Goal: Information Seeking & Learning: Learn about a topic

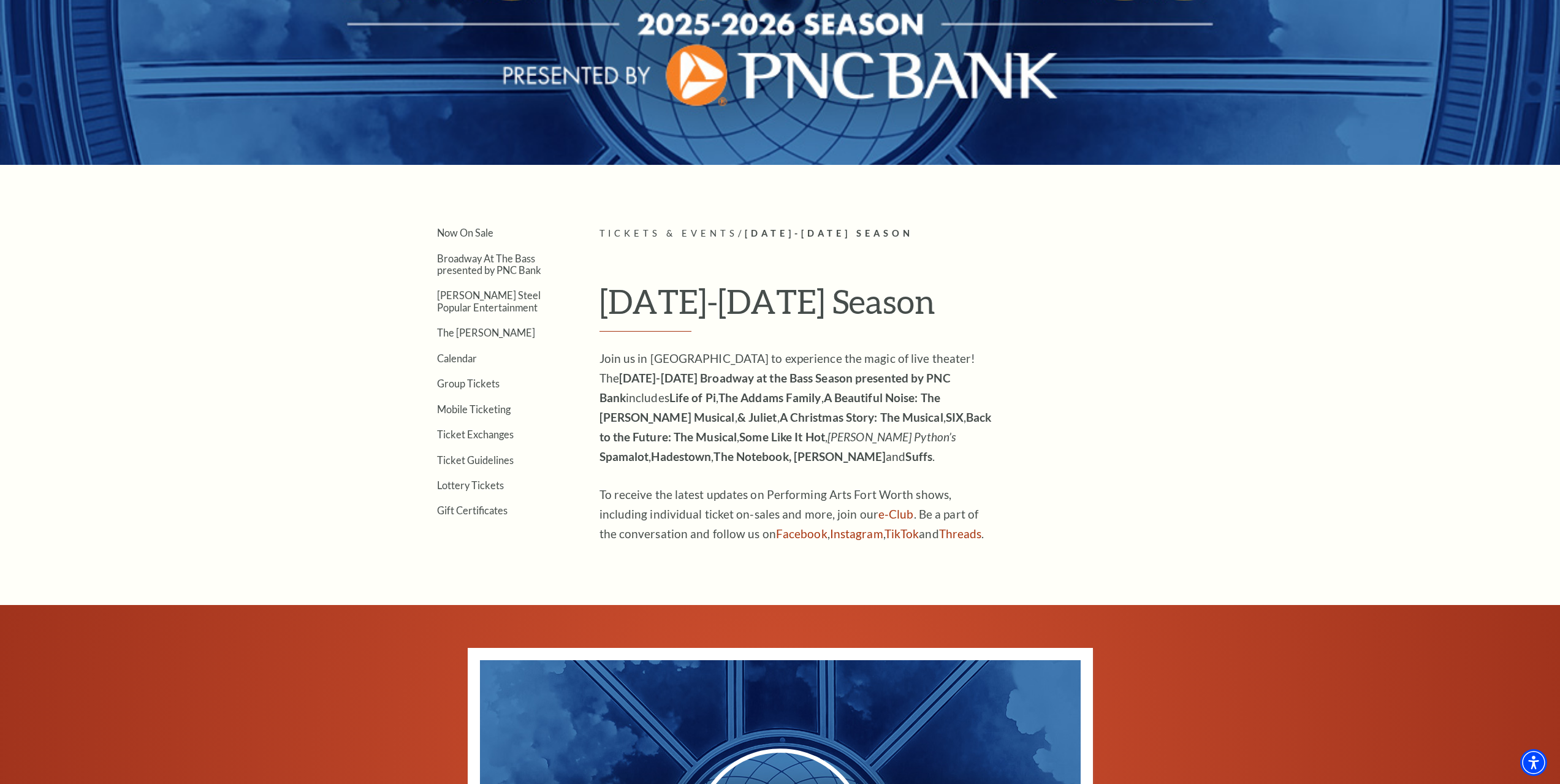
scroll to position [245, 0]
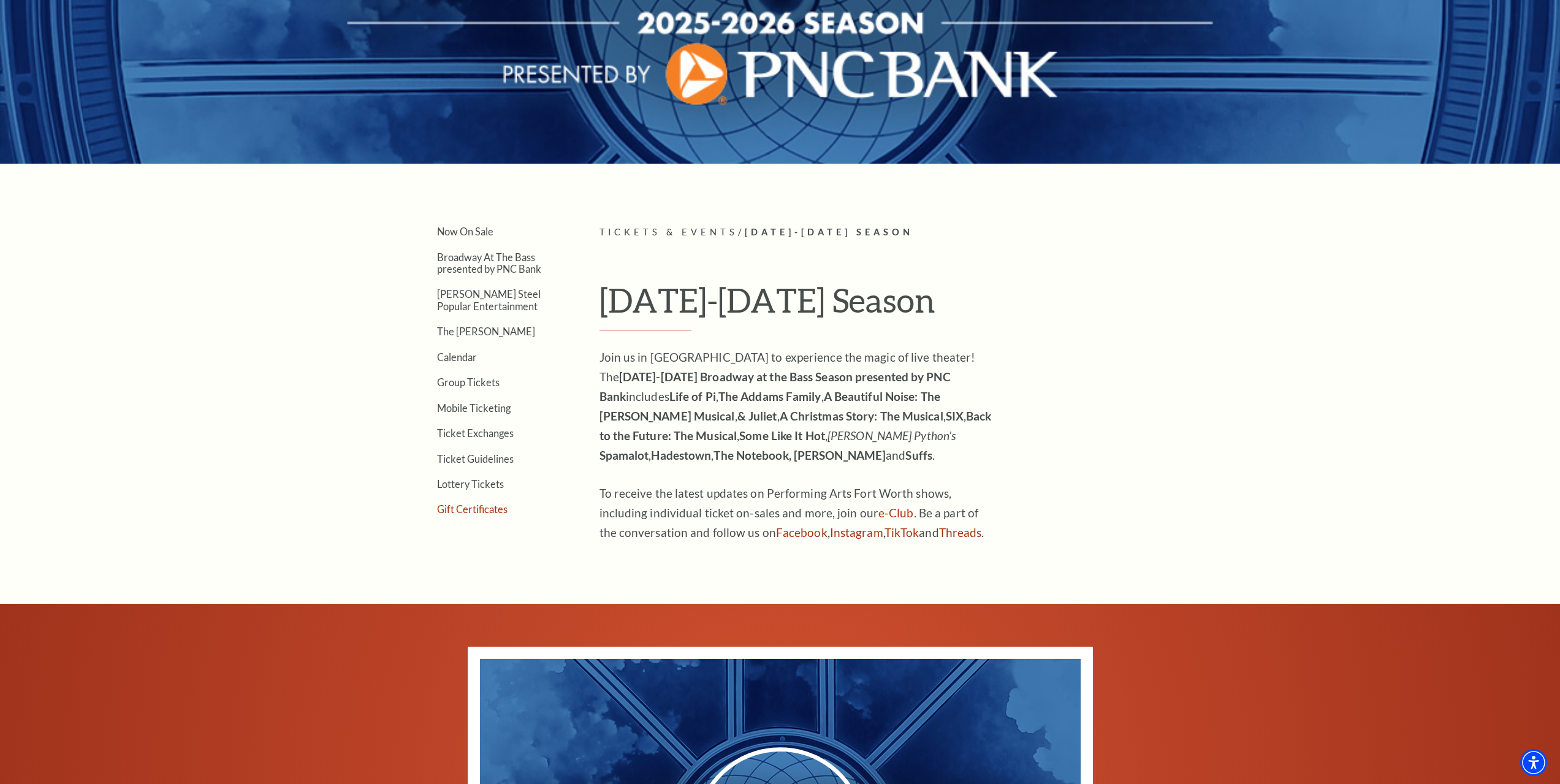
click at [483, 511] on link "Gift Certificates" at bounding box center [472, 509] width 70 height 12
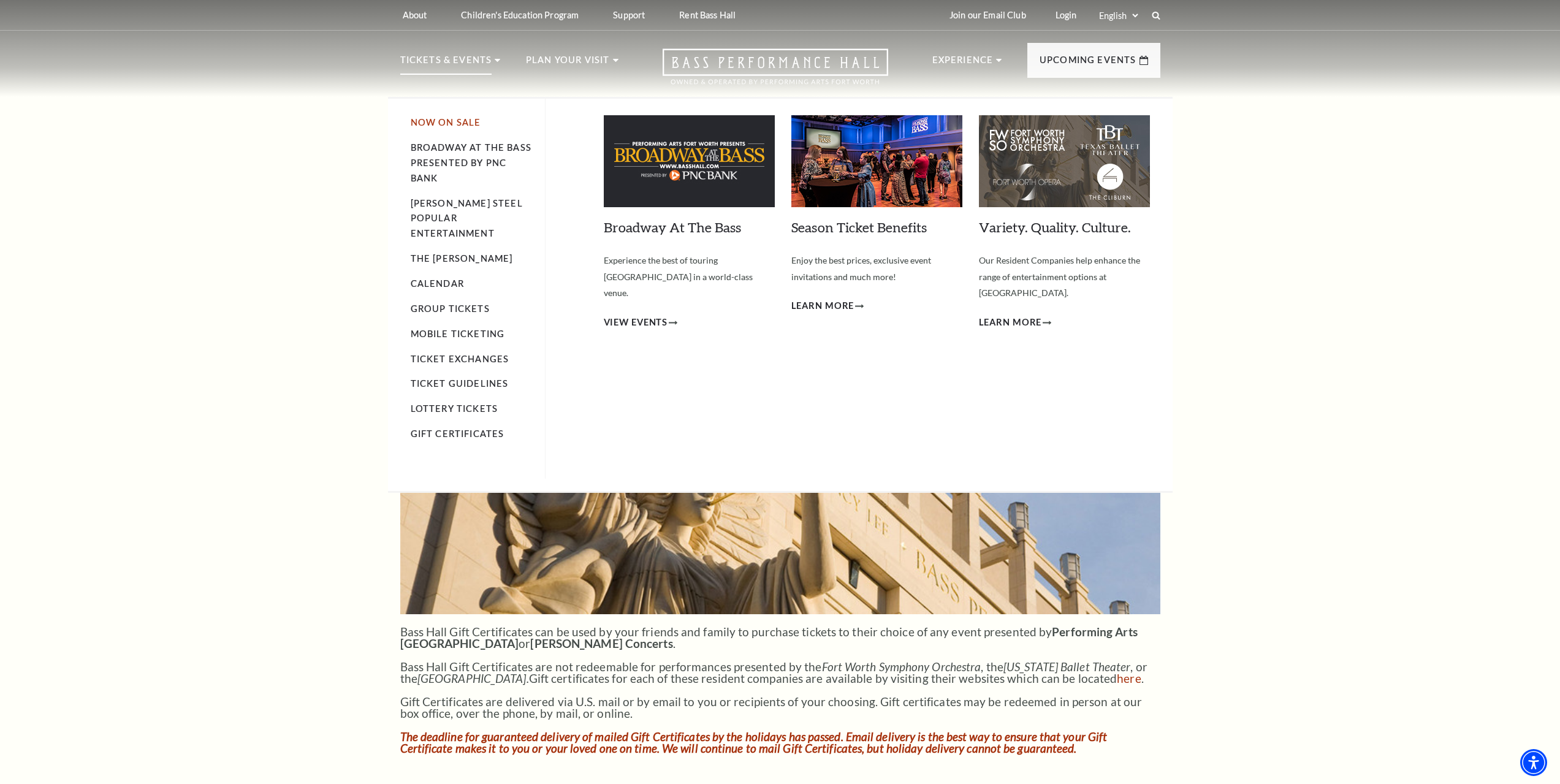
click at [434, 120] on link "Now On Sale" at bounding box center [446, 122] width 70 height 10
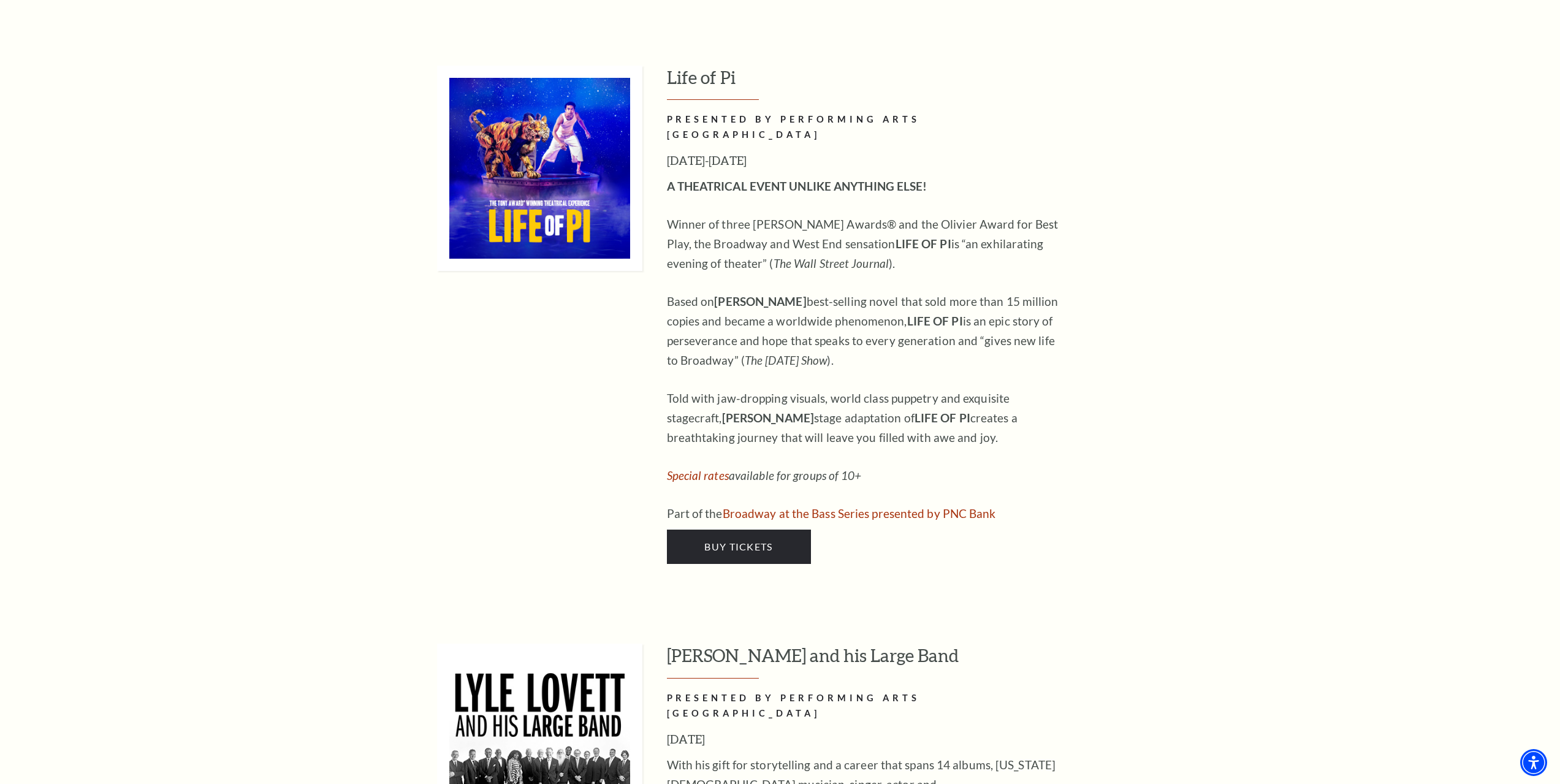
scroll to position [1287, 0]
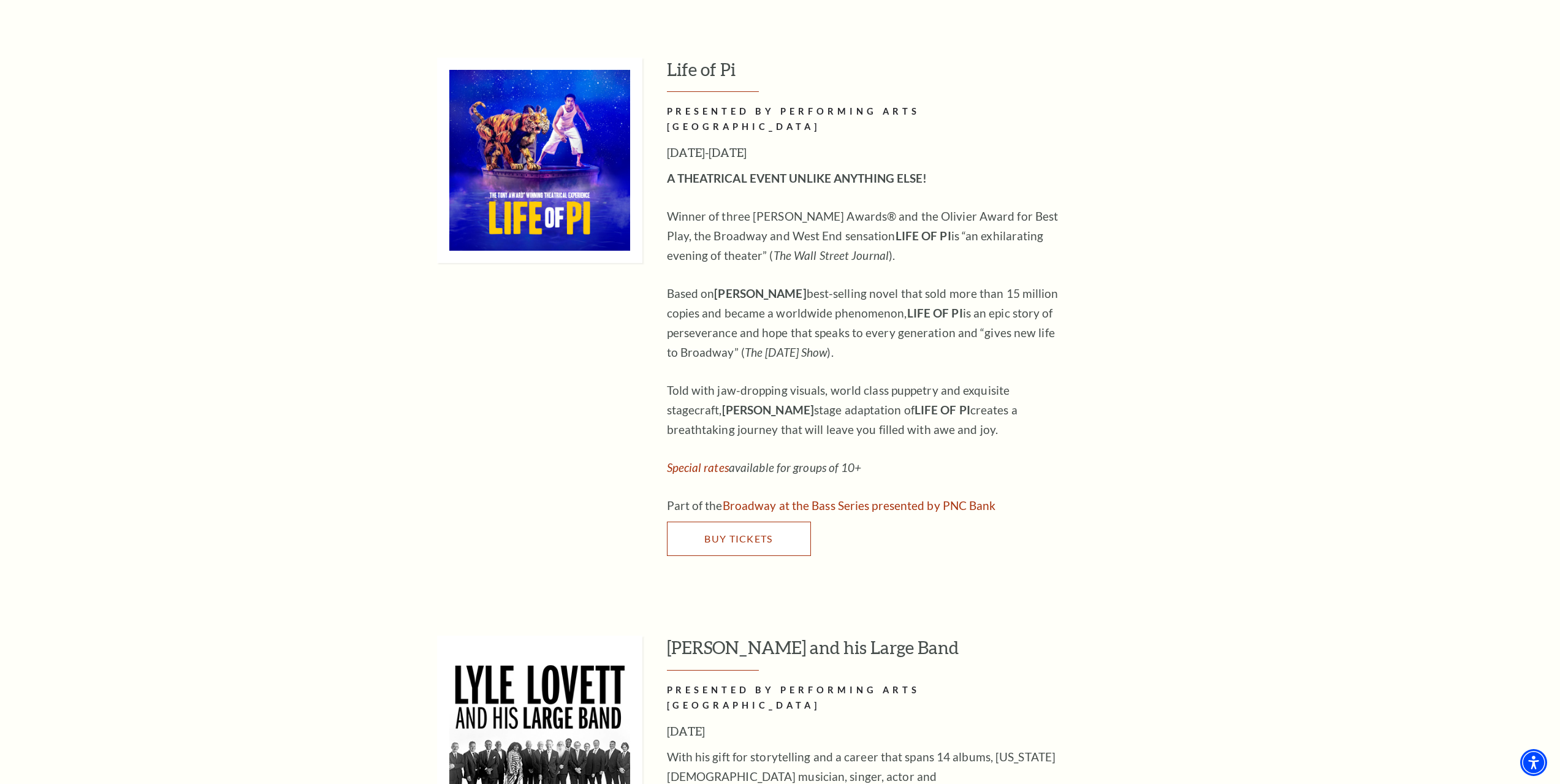
click at [750, 522] on link "Buy Tickets" at bounding box center [739, 538] width 144 height 34
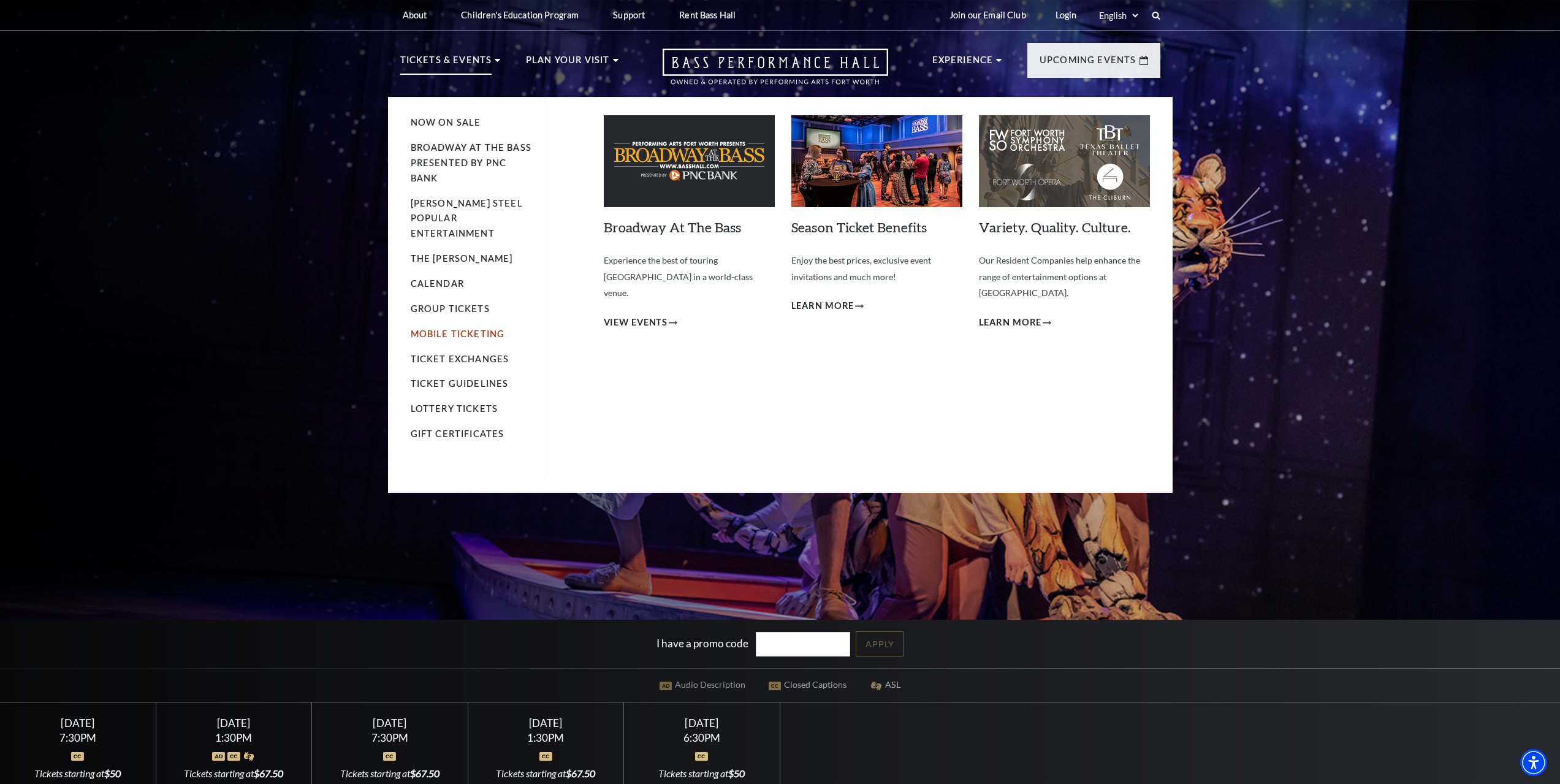
click at [446, 328] on link "Mobile Ticketing" at bounding box center [458, 333] width 94 height 10
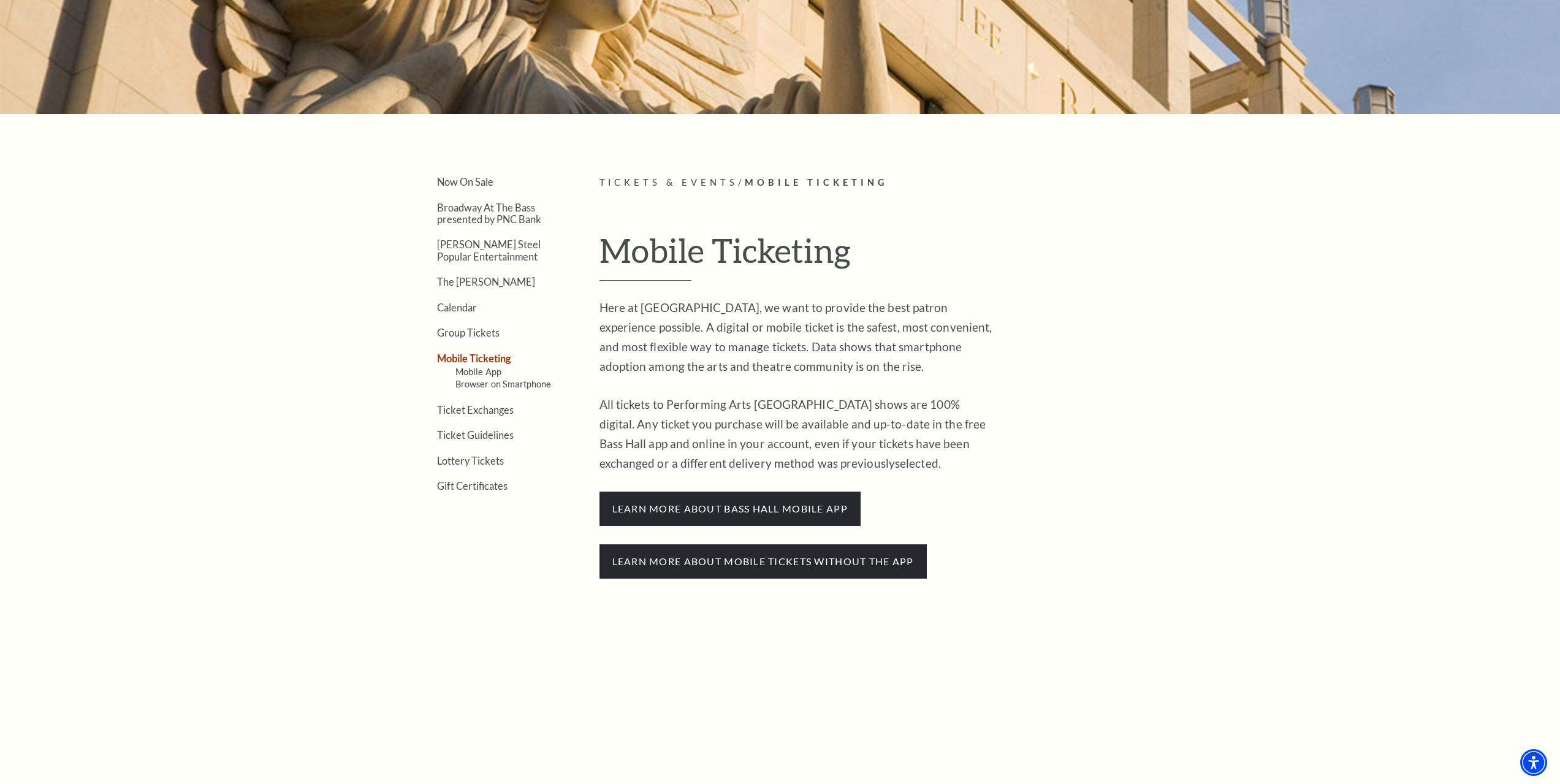
scroll to position [367, 0]
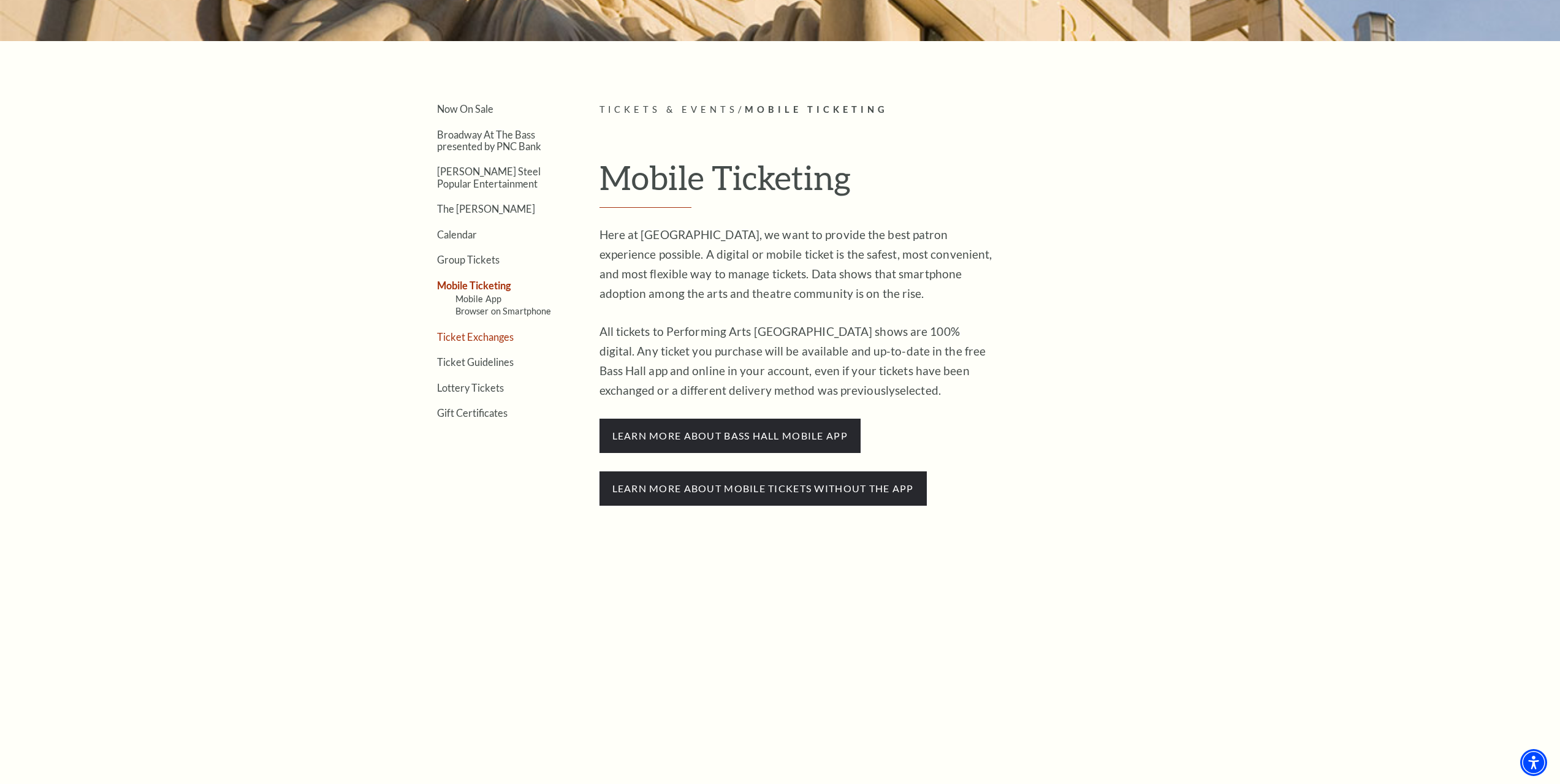
click at [483, 340] on link "Ticket Exchanges" at bounding box center [476, 337] width 77 height 12
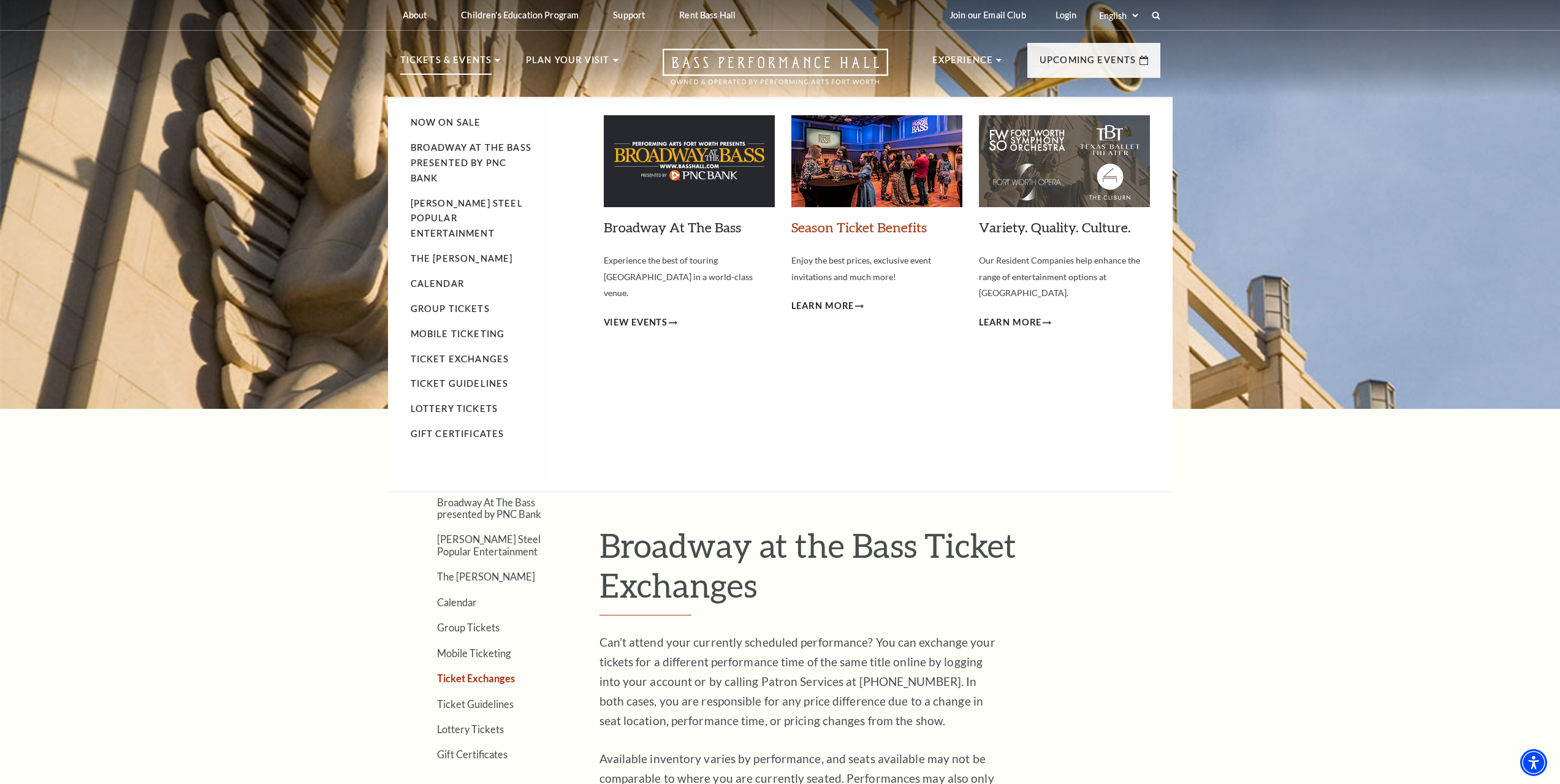
click at [855, 232] on link "Season Ticket Benefits" at bounding box center [859, 227] width 136 height 17
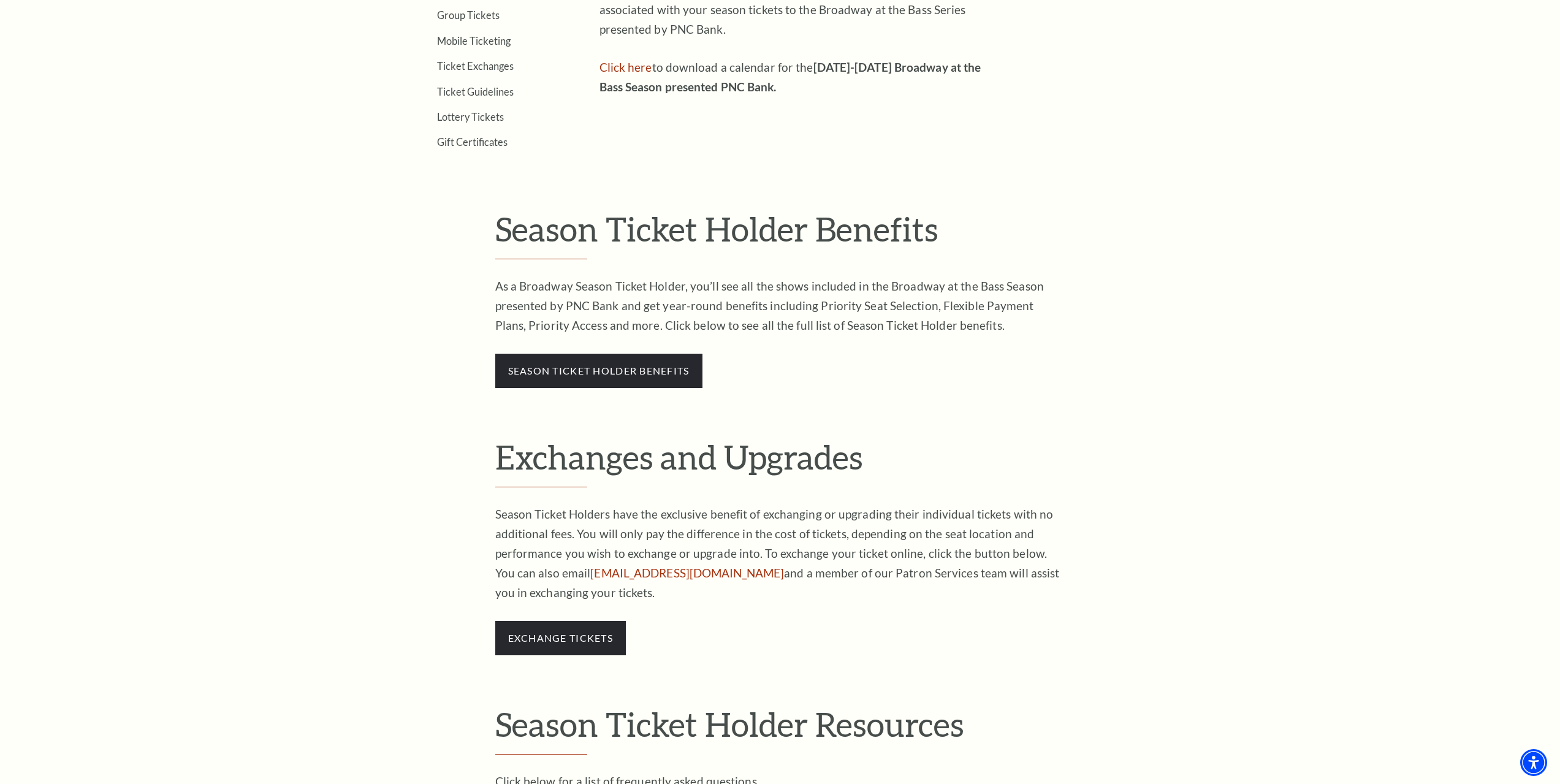
scroll to position [613, 0]
